Goal: Transaction & Acquisition: Purchase product/service

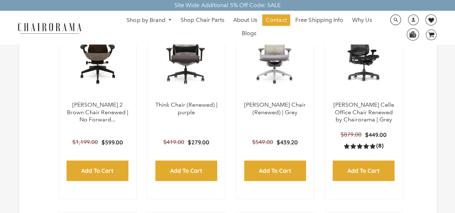
scroll to position [86, 0]
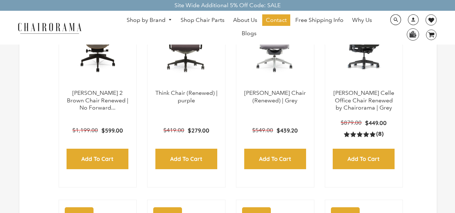
click at [272, 39] on ul "Shop by Brand Haworth Herman Miller Steelcase Knoll Human Scale" at bounding box center [249, 27] width 266 height 27
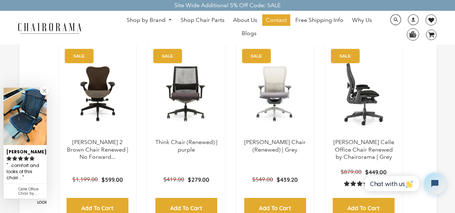
scroll to position [35, 0]
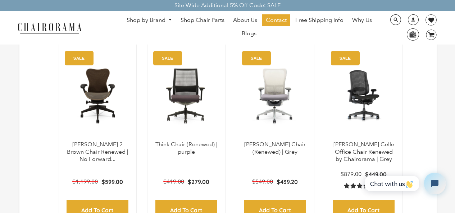
click at [158, 3] on div "Site Wide Additional 5% Off Code: SALE" at bounding box center [227, 5] width 455 height 11
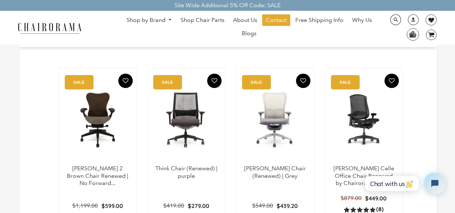
scroll to position [0, 0]
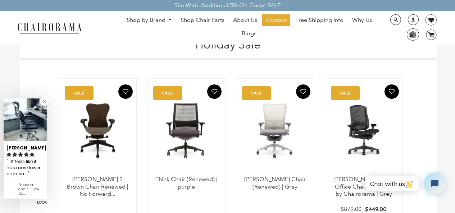
click at [272, 2] on div "Site Wide Additional 5% Off Code: SALE" at bounding box center [227, 5] width 455 height 11
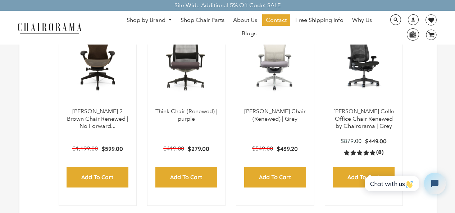
scroll to position [74, 0]
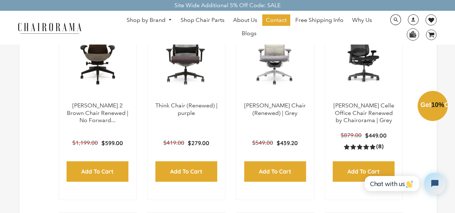
click at [73, 164] on div "Close dialog Exclusive Offer: Enjoy 10% Off! Get Your Coupon Code Now. Sign up …" at bounding box center [227, 105] width 455 height 213
click at [408, 29] on img at bounding box center [412, 34] width 11 height 11
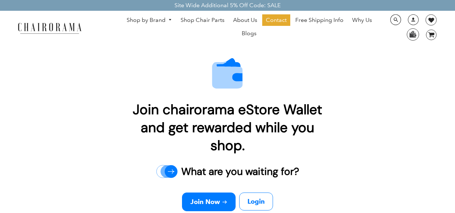
click at [100, 137] on div "Join chairorama eStore Wallet and get rewarded while you shop. What are you wai…" at bounding box center [227, 136] width 455 height 201
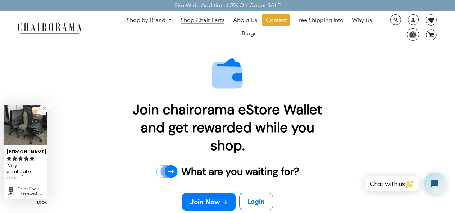
click at [183, 17] on span "Shop Chair Parts" at bounding box center [203, 21] width 44 height 8
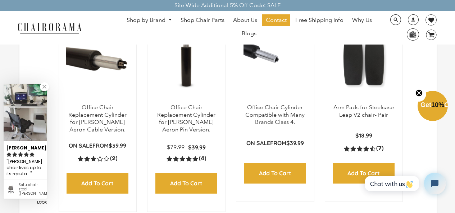
click at [304, 39] on ul "Shop by Brand Haworth Herman Miller Steelcase Knoll Human Scale" at bounding box center [249, 27] width 266 height 27
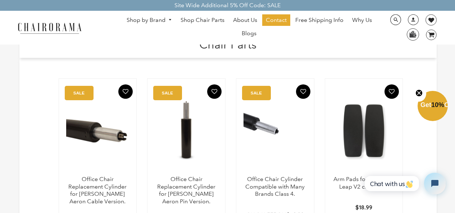
click at [167, 37] on ul "Shop by Brand Haworth Herman Miller Steelcase Knoll Human Scale" at bounding box center [249, 27] width 266 height 27
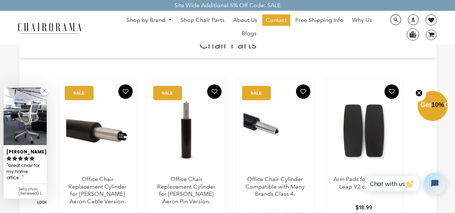
click at [303, 2] on div "Site Wide Additional 5% Off Code: SALE" at bounding box center [227, 5] width 455 height 11
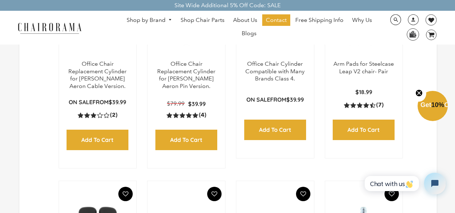
scroll to position [119, 0]
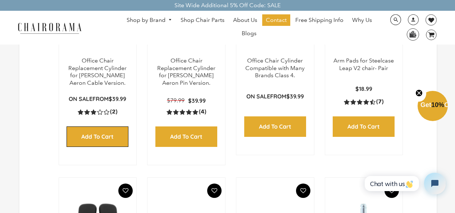
click at [79, 128] on input "Add to Cart" at bounding box center [98, 137] width 62 height 21
